Goal: Task Accomplishment & Management: Manage account settings

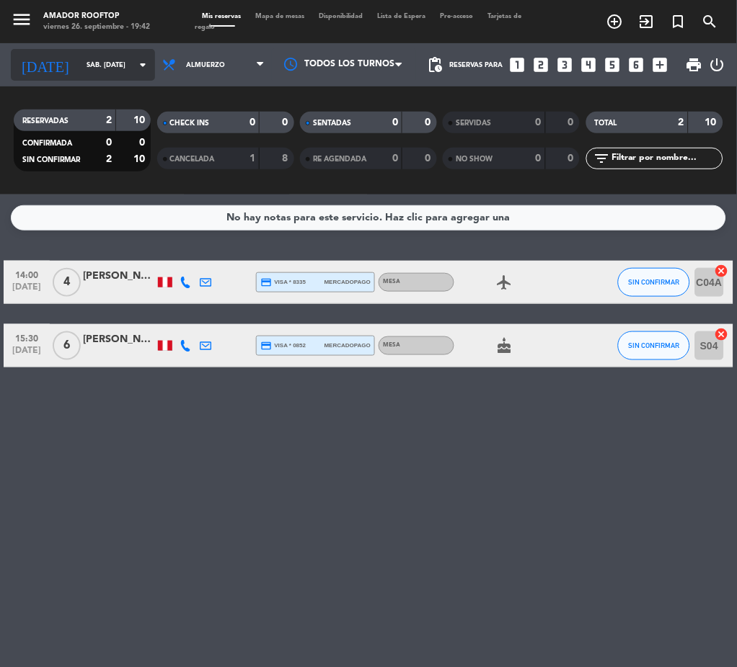
click at [79, 56] on input "sáb. [DATE]" at bounding box center [126, 65] width 94 height 22
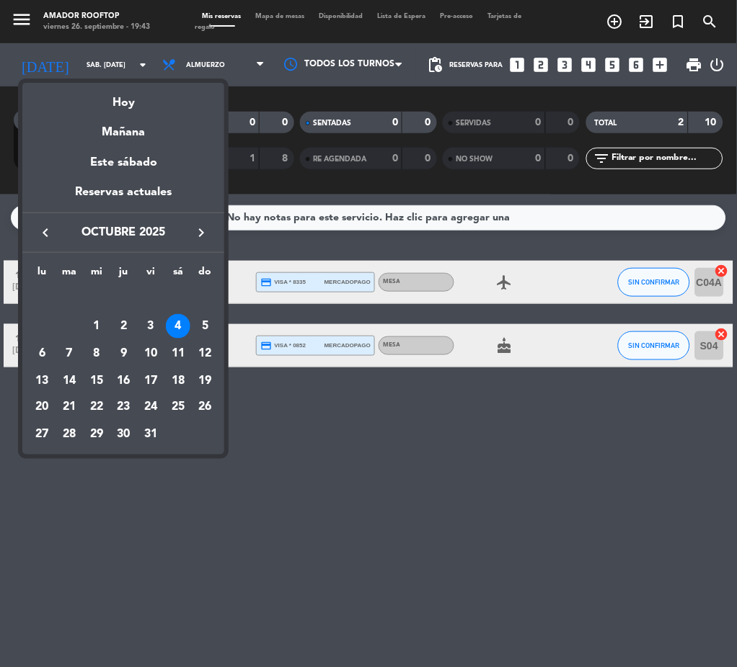
click at [42, 231] on icon "keyboard_arrow_left" at bounding box center [45, 232] width 17 height 17
click at [177, 409] on div "27" at bounding box center [178, 408] width 25 height 25
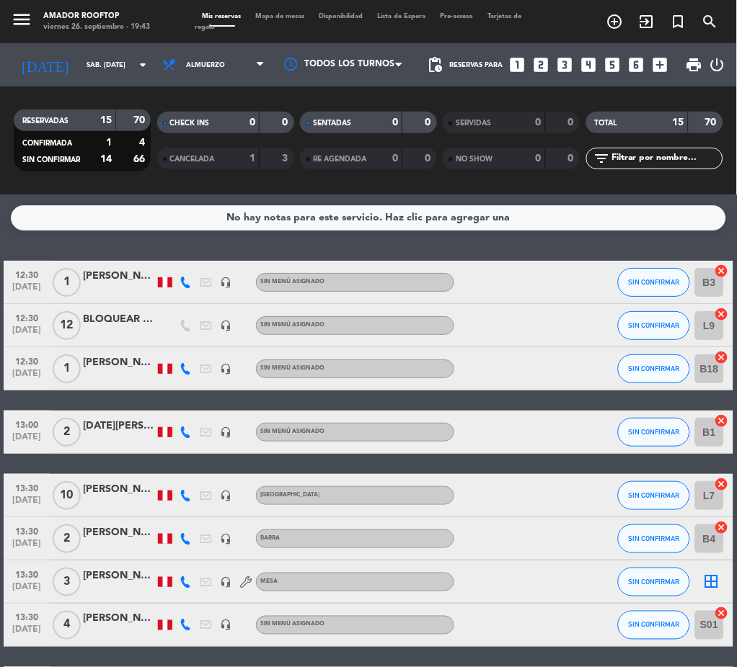
scroll to position [434, 0]
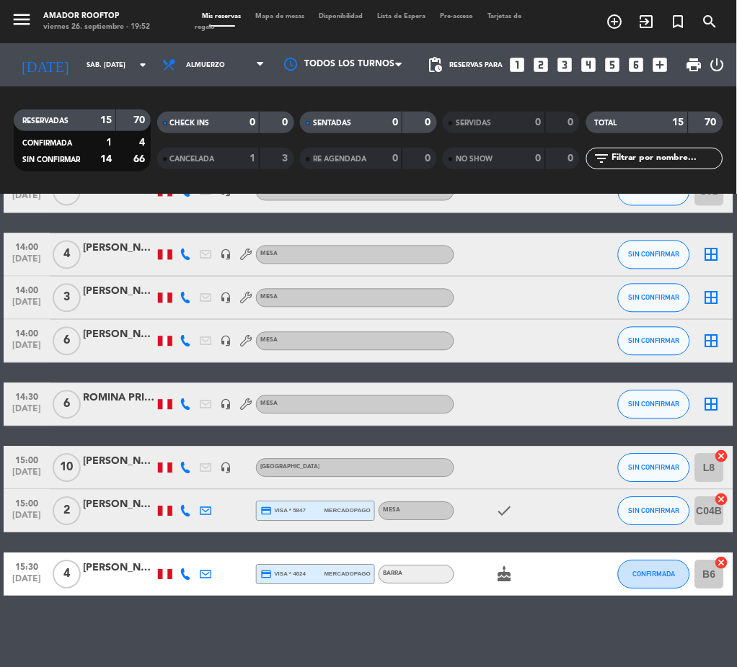
click at [107, 514] on div at bounding box center [119, 520] width 72 height 12
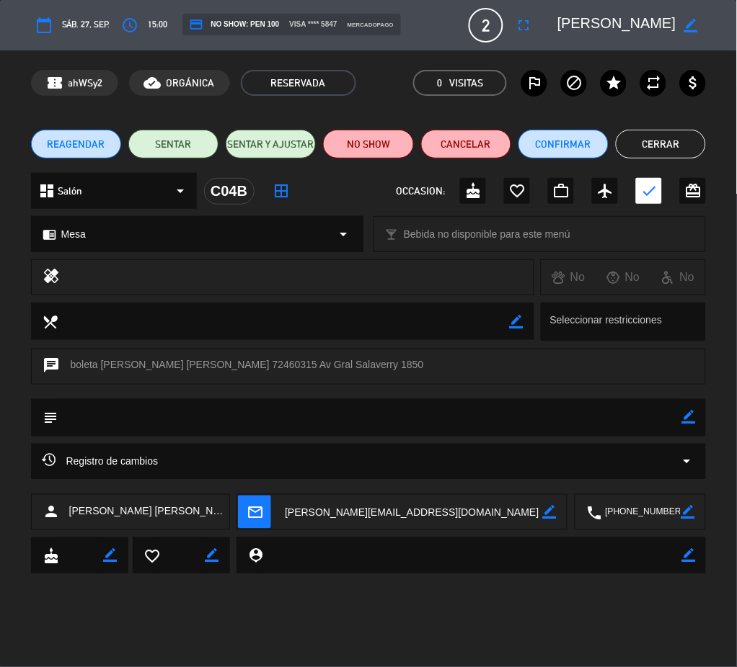
click at [618, 19] on textarea at bounding box center [616, 25] width 119 height 26
click at [644, 512] on textarea at bounding box center [641, 513] width 79 height 36
click at [671, 151] on button "Cerrar" at bounding box center [661, 144] width 90 height 29
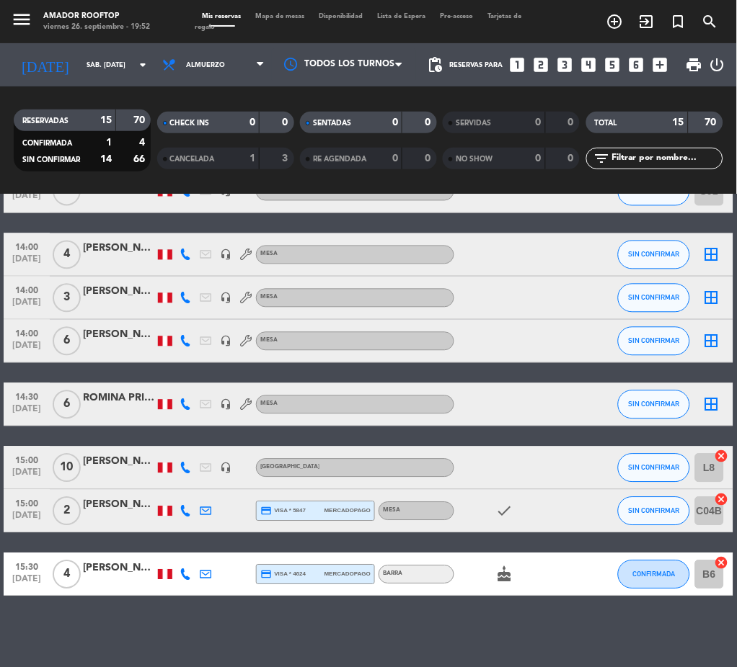
scroll to position [0, 0]
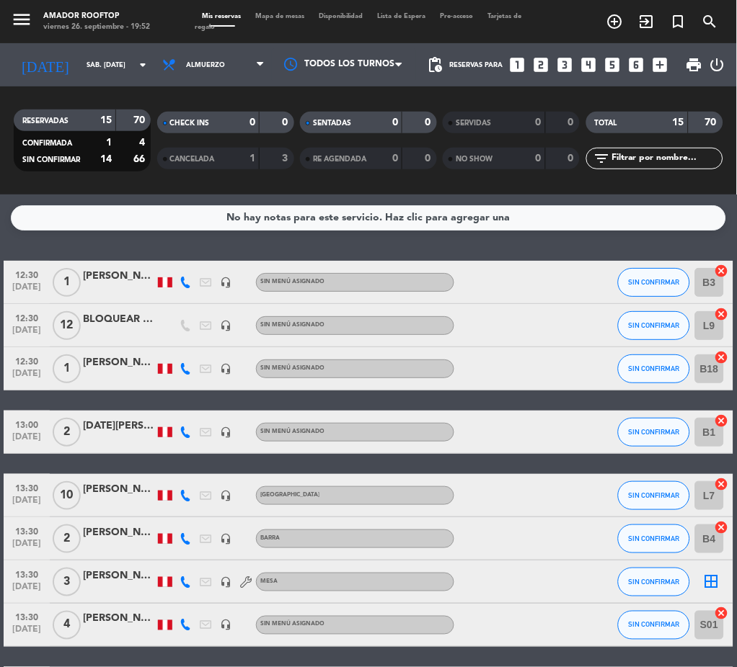
click at [107, 270] on div "[PERSON_NAME]" at bounding box center [119, 276] width 72 height 17
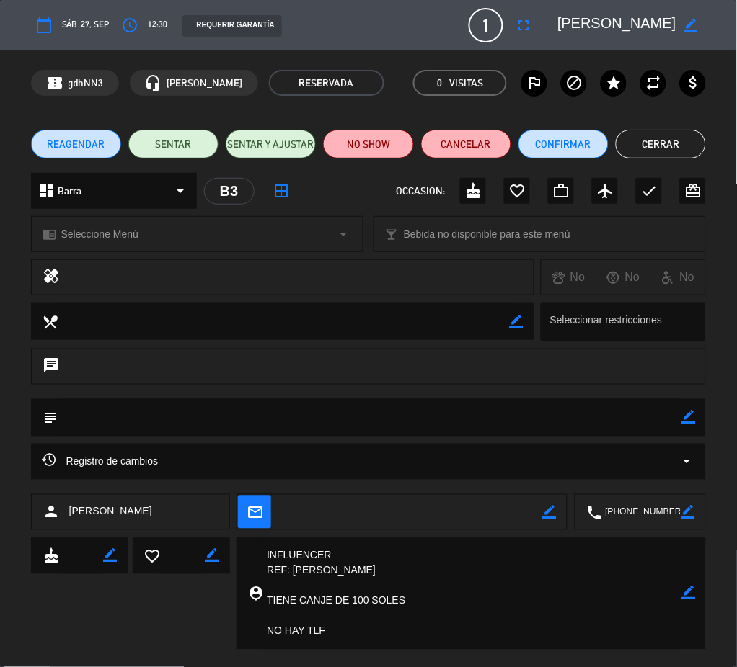
click at [670, 146] on button "Cerrar" at bounding box center [661, 144] width 90 height 29
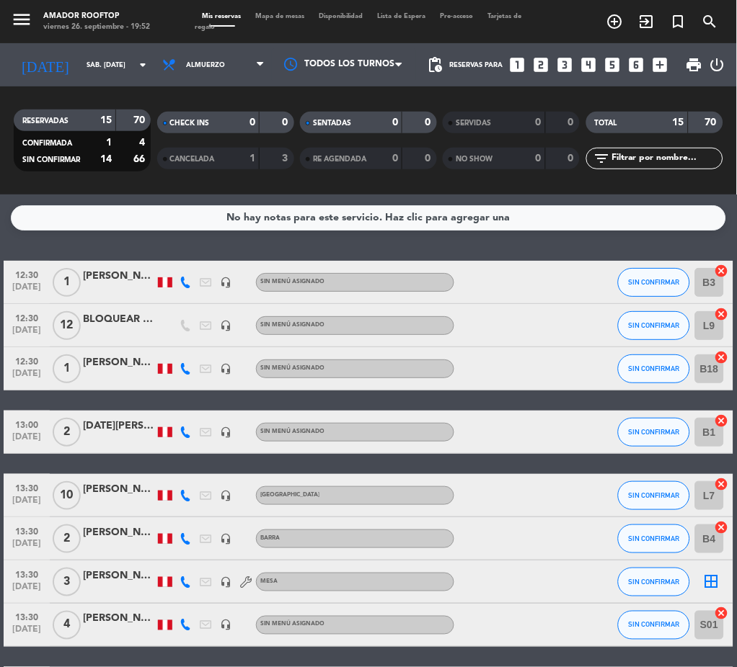
click at [117, 366] on div "[PERSON_NAME]" at bounding box center [119, 363] width 72 height 17
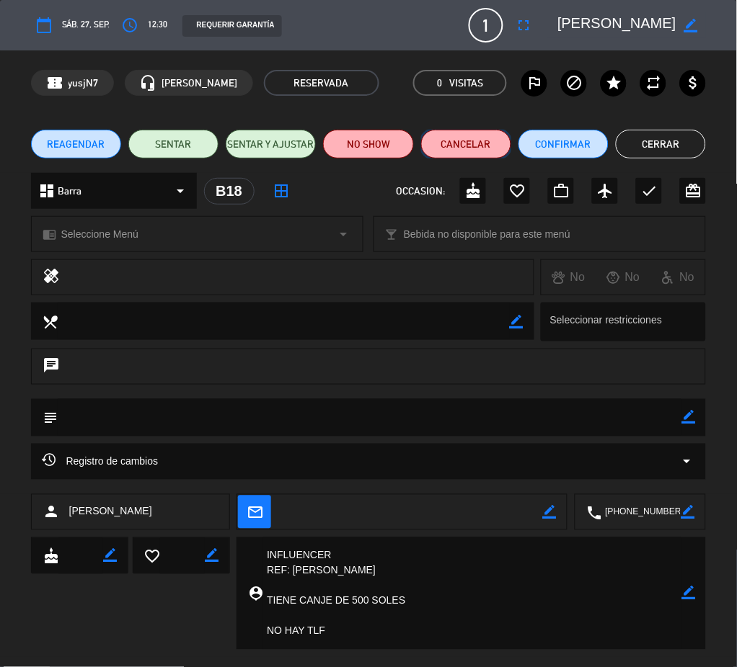
click at [464, 144] on button "Cancelar" at bounding box center [466, 144] width 90 height 29
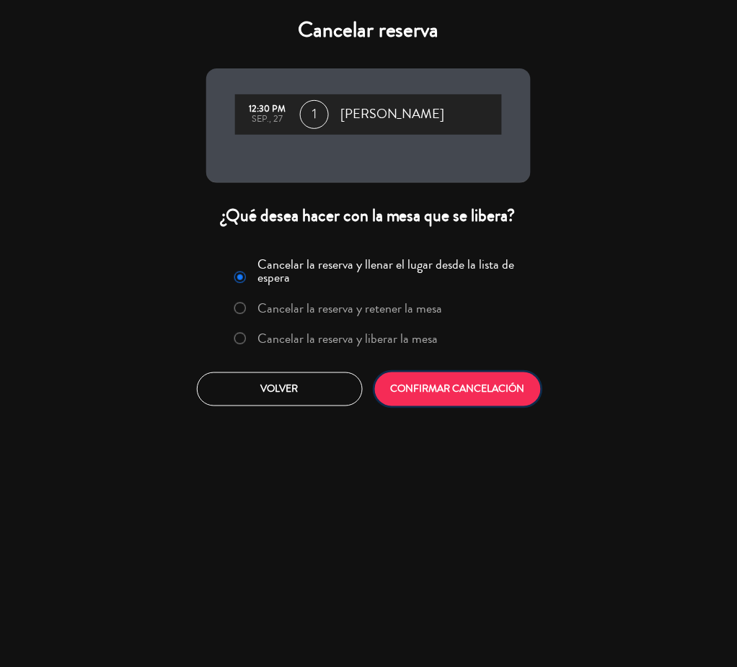
click at [457, 384] on button "CONFIRMAR CANCELACIÓN" at bounding box center [458, 390] width 166 height 34
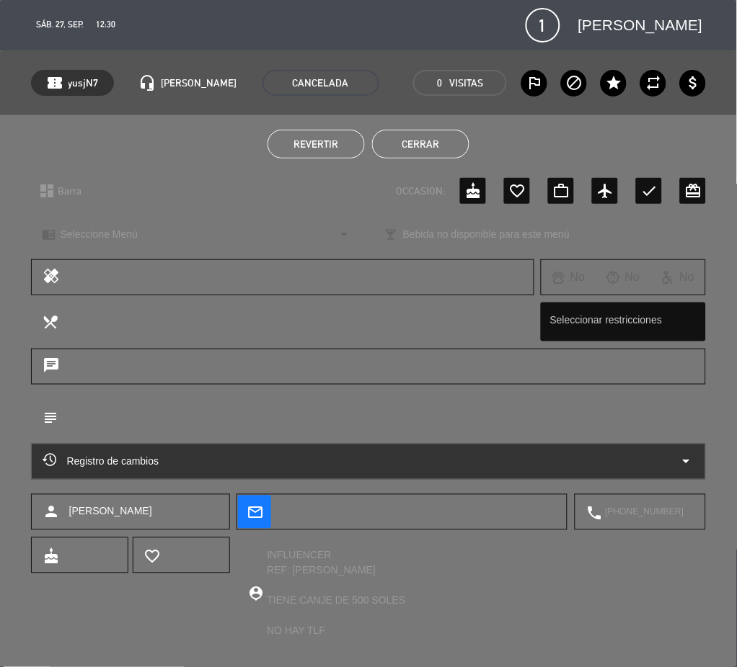
click at [422, 156] on button "Cerrar" at bounding box center [420, 144] width 97 height 29
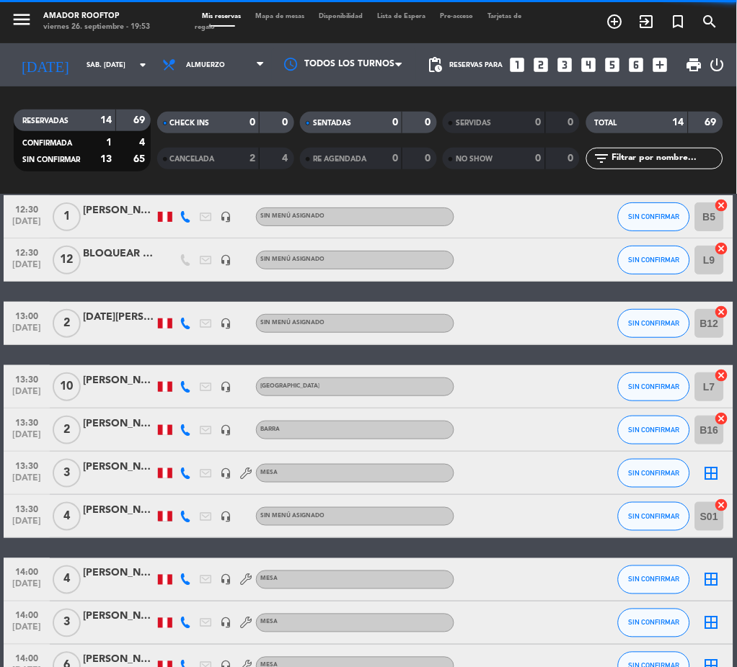
scroll to position [70, 0]
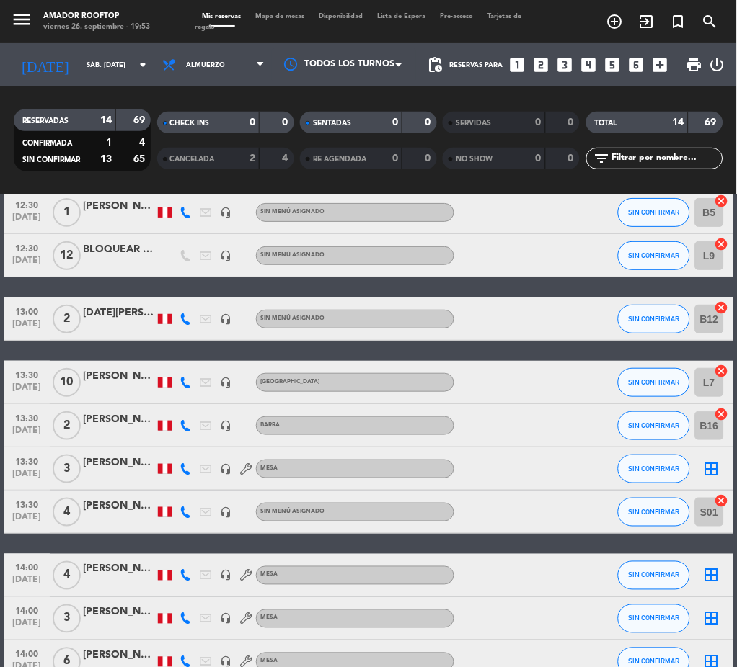
click at [123, 320] on div "[DATE][PERSON_NAME]" at bounding box center [119, 313] width 72 height 17
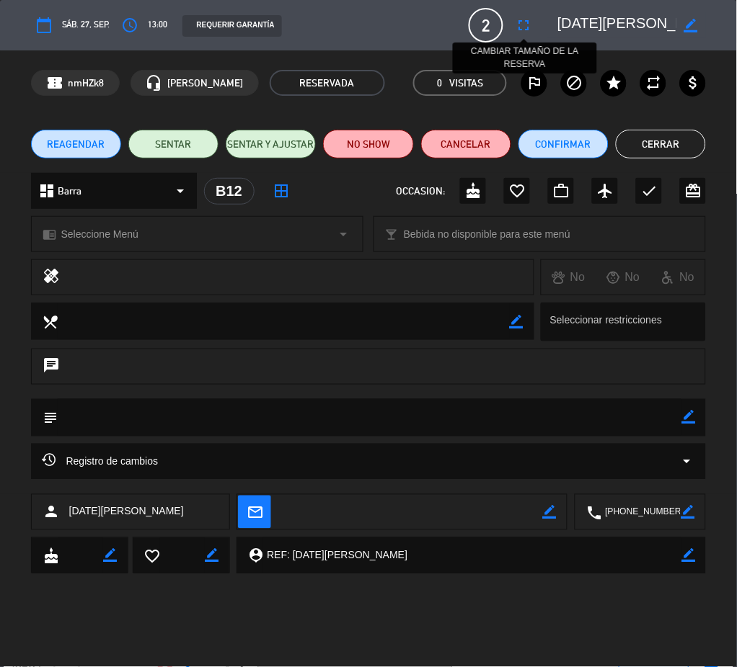
click at [524, 30] on icon "fullscreen" at bounding box center [523, 25] width 17 height 17
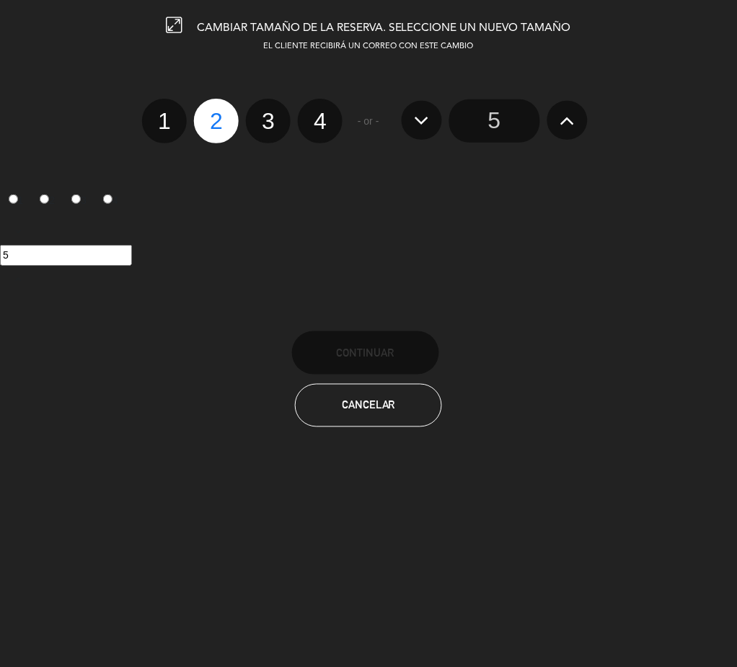
click at [569, 121] on icon at bounding box center [566, 120] width 15 height 23
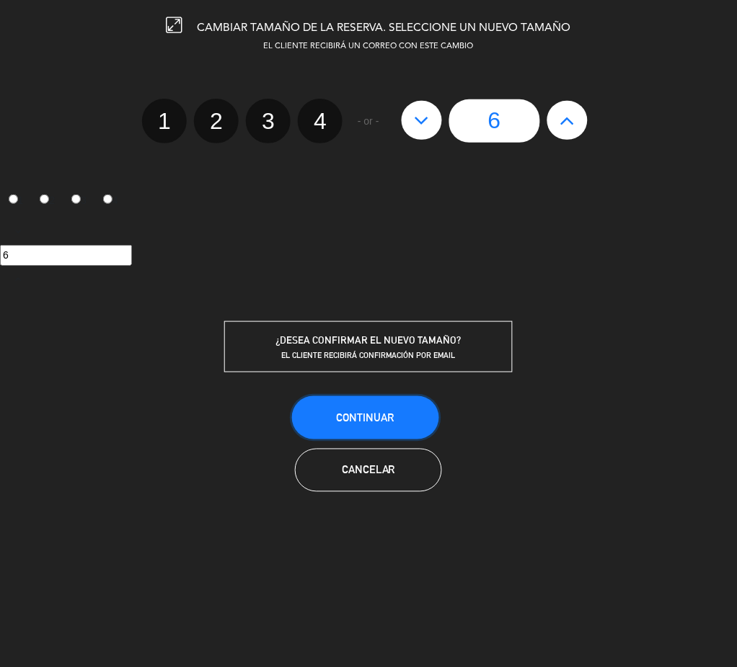
click at [387, 418] on span "Continuar" at bounding box center [366, 418] width 58 height 12
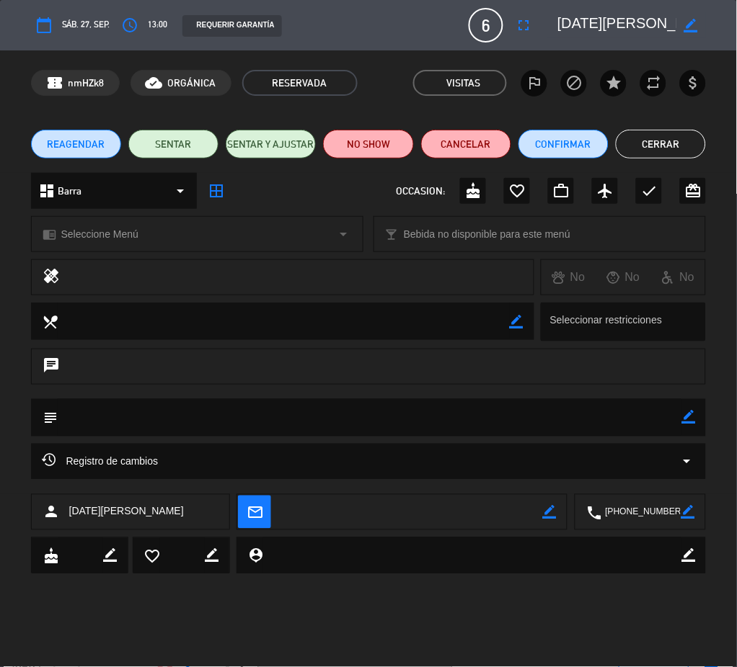
click at [655, 148] on button "Cerrar" at bounding box center [661, 144] width 90 height 29
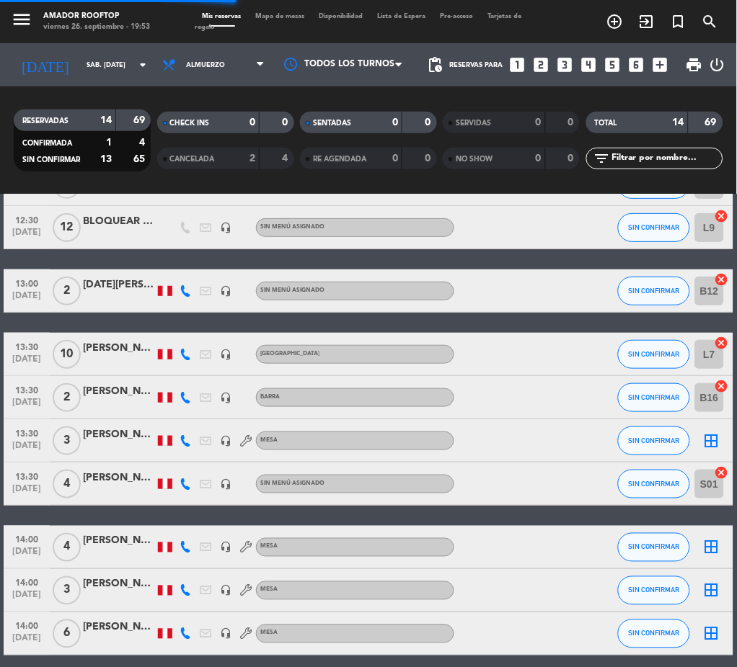
scroll to position [106, 0]
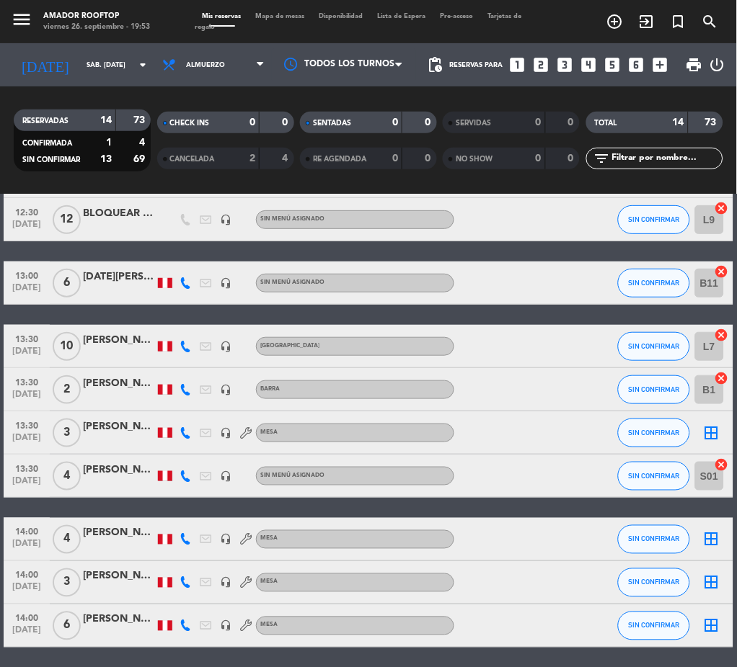
click at [127, 337] on div "[PERSON_NAME]" at bounding box center [119, 340] width 72 height 17
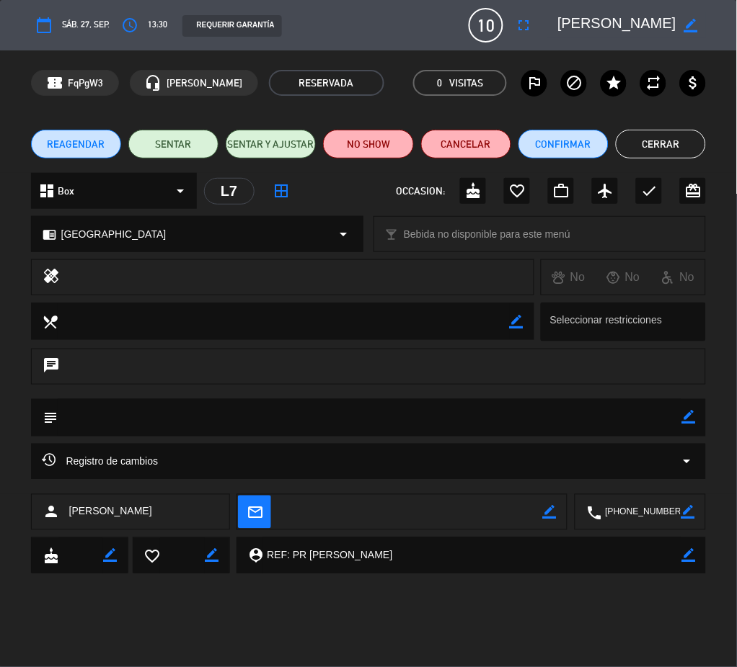
click at [636, 144] on button "Cerrar" at bounding box center [661, 144] width 90 height 29
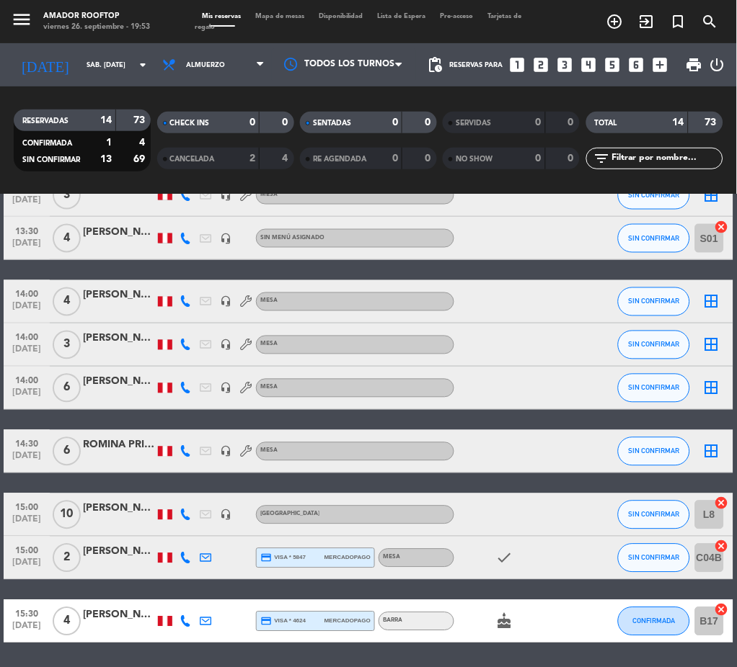
scroll to position [391, 0]
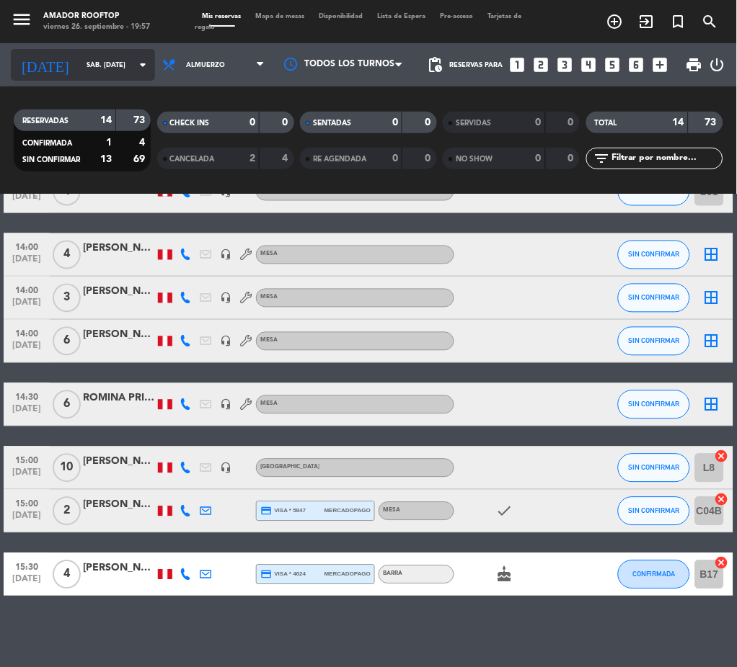
click at [105, 70] on input "sáb. [DATE]" at bounding box center [126, 65] width 94 height 22
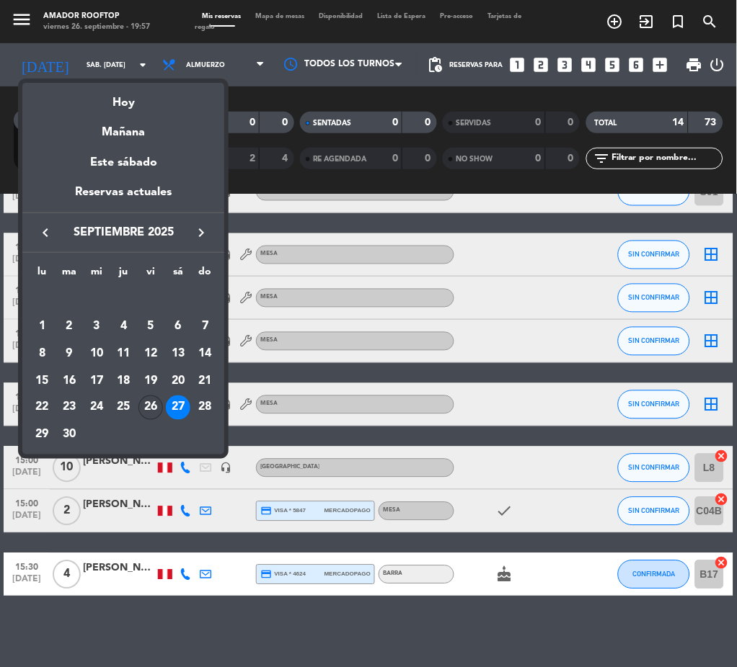
click at [148, 407] on div "26" at bounding box center [150, 408] width 25 height 25
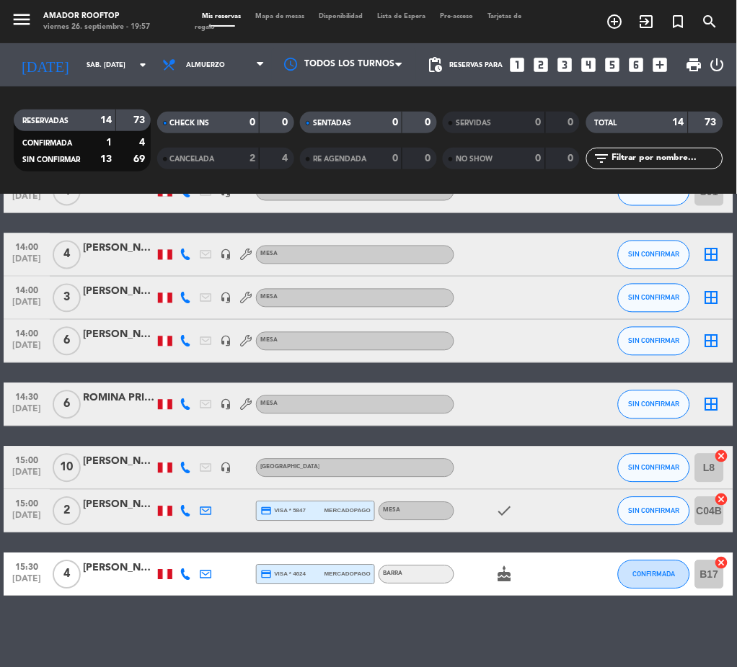
type input "vie. [DATE]"
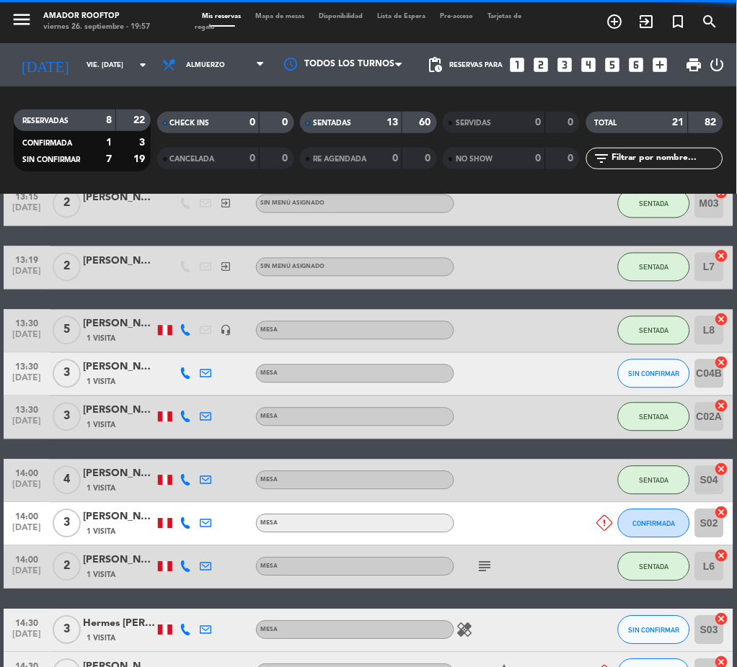
scroll to position [447, 0]
